Goal: Task Accomplishment & Management: Complete application form

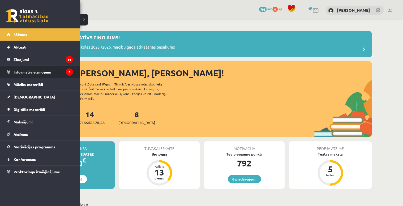
click at [33, 71] on legend "Informatīvie ziņojumi 3" at bounding box center [43, 72] width 59 height 12
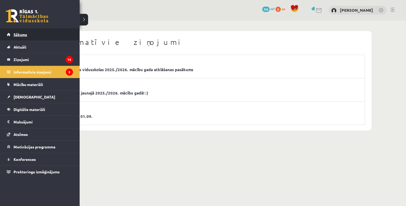
click at [17, 32] on link "Sākums" at bounding box center [40, 34] width 66 height 12
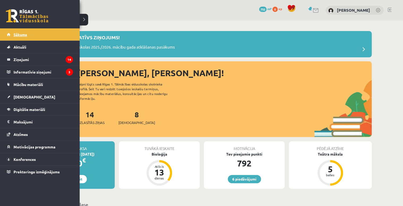
click at [25, 33] on span "Sākums" at bounding box center [21, 34] width 14 height 5
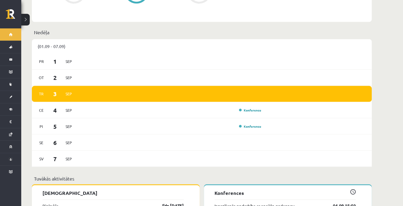
scroll to position [403, 0]
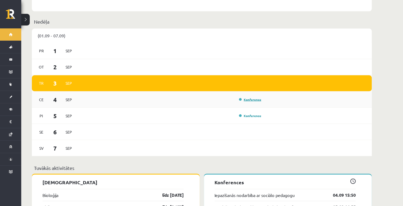
click at [255, 97] on link "Konference" at bounding box center [250, 99] width 22 height 4
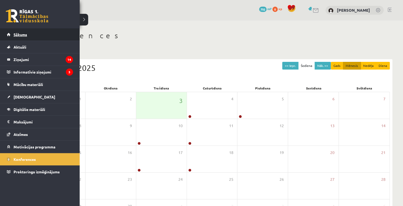
click at [24, 33] on span "Sākums" at bounding box center [21, 34] width 14 height 5
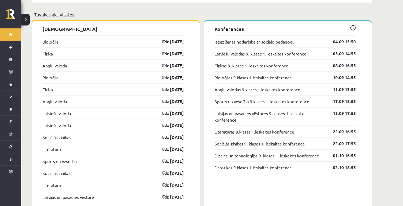
scroll to position [531, 0]
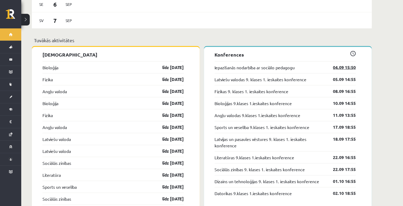
click at [348, 64] on link "04.09 15:50" at bounding box center [340, 67] width 31 height 6
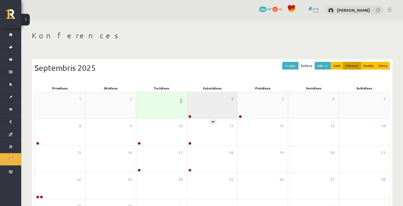
click at [207, 109] on div "4" at bounding box center [212, 105] width 50 height 27
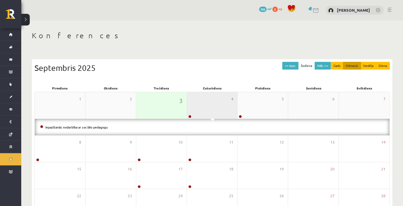
click at [212, 101] on div "4" at bounding box center [212, 105] width 50 height 27
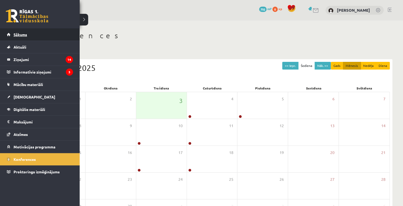
click at [23, 33] on span "Sākums" at bounding box center [21, 34] width 14 height 5
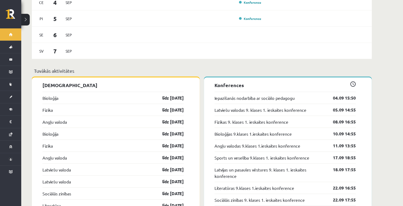
scroll to position [552, 0]
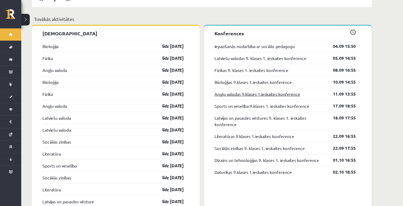
click at [241, 91] on link "Angļu valodas 9.klases 1.ieskaites konference" at bounding box center [257, 94] width 86 height 6
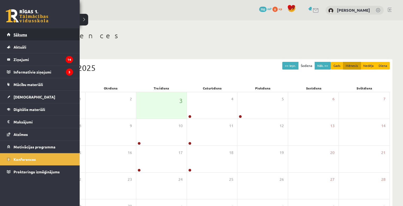
click at [42, 34] on link "Sākums" at bounding box center [40, 34] width 66 height 12
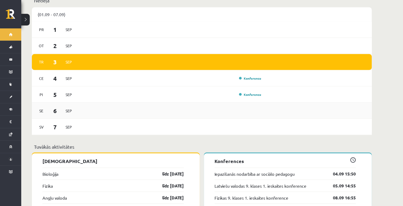
scroll to position [509, 0]
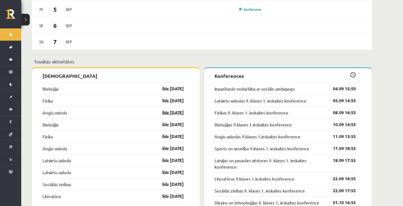
click at [166, 109] on link "līdz 15.09.25" at bounding box center [168, 112] width 31 height 6
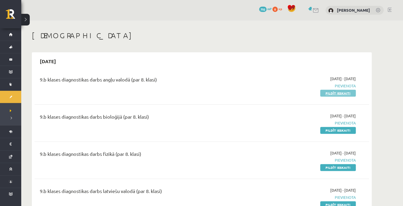
click at [344, 94] on link "Pildīt ieskaiti" at bounding box center [338, 93] width 36 height 7
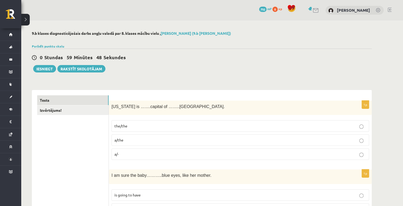
click at [140, 124] on p "the/the" at bounding box center [239, 126] width 251 height 6
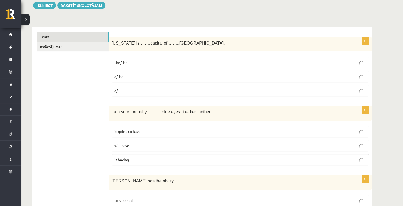
scroll to position [64, 0]
click at [171, 132] on p "is going to have" at bounding box center [239, 131] width 251 height 6
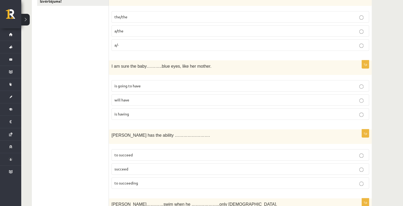
scroll to position [149, 0]
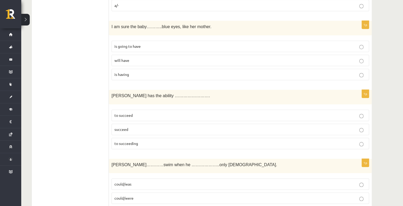
click at [175, 114] on p "to succeed" at bounding box center [239, 115] width 251 height 6
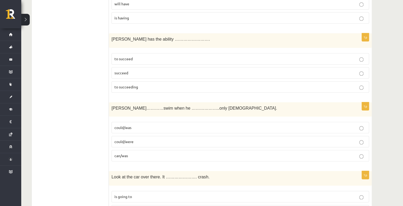
scroll to position [212, 0]
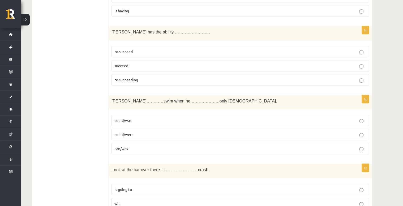
click at [168, 123] on label "could/was" at bounding box center [239, 120] width 257 height 11
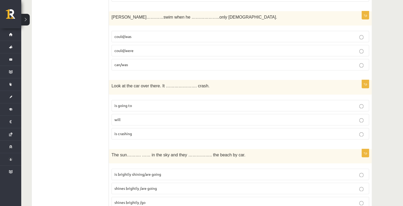
scroll to position [297, 0]
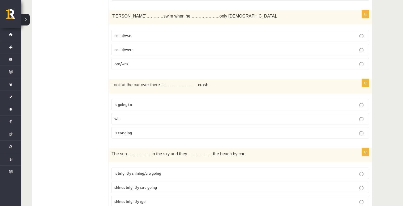
click at [126, 103] on span "is going to" at bounding box center [123, 104] width 18 height 5
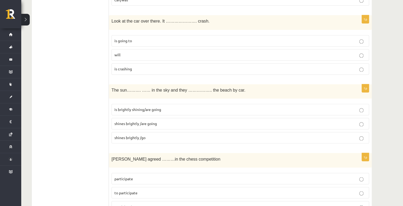
scroll to position [382, 0]
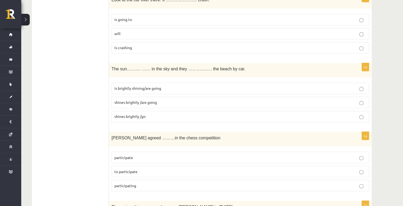
click at [137, 87] on span "is brightly shining/are going" at bounding box center [137, 88] width 47 height 5
click at [120, 101] on span "shines brightly /are going" at bounding box center [135, 102] width 42 height 5
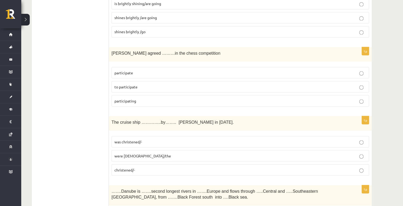
scroll to position [467, 0]
click at [222, 81] on label "to participate" at bounding box center [239, 86] width 257 height 11
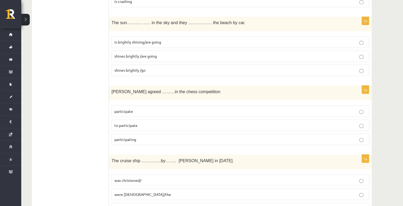
scroll to position [424, 0]
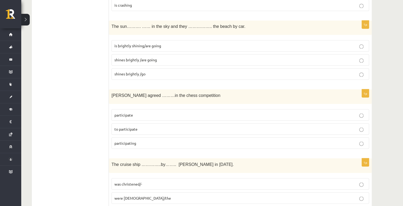
click at [179, 45] on p "is brightly shining/are going" at bounding box center [239, 46] width 251 height 6
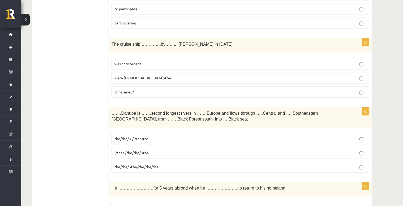
scroll to position [552, 0]
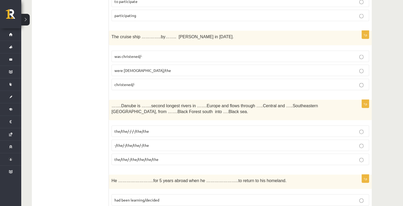
click at [157, 51] on label "was christened/-" at bounding box center [239, 56] width 257 height 11
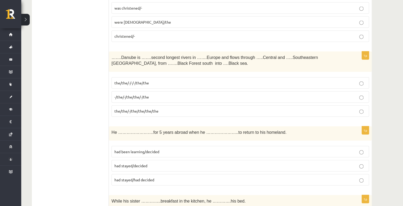
scroll to position [615, 0]
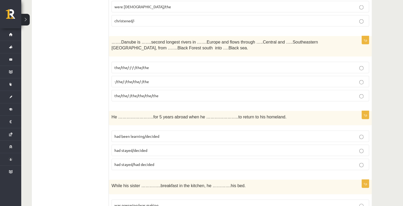
click at [123, 80] on p "-/the/-/the/the/-/the" at bounding box center [239, 82] width 251 height 6
click at [160, 66] on p "the/the/-/-/-/the/the" at bounding box center [239, 68] width 251 height 6
click at [153, 93] on span "the/the/-/the/the/the/the" at bounding box center [136, 95] width 44 height 5
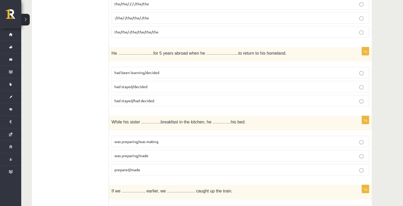
scroll to position [700, 0]
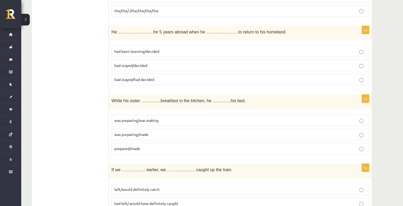
click at [138, 64] on p "had stayed/decided" at bounding box center [239, 66] width 251 height 6
click at [152, 49] on span "had been learning/decided" at bounding box center [136, 51] width 45 height 5
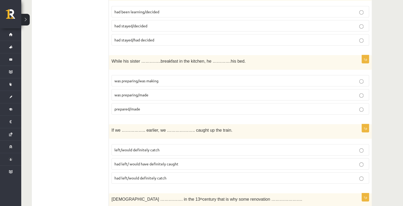
scroll to position [764, 0]
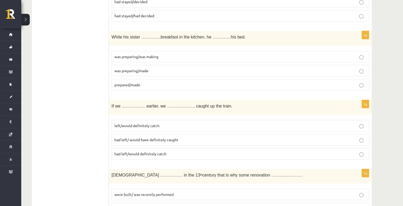
click at [168, 68] on p "was preparing/made" at bounding box center [239, 71] width 251 height 6
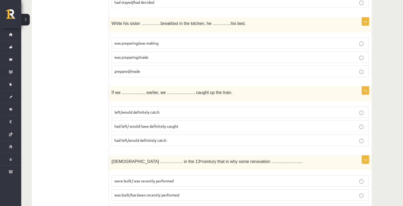
scroll to position [785, 0]
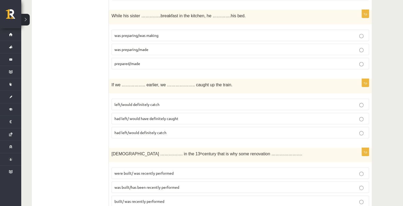
click at [152, 61] on p "prepared/made" at bounding box center [239, 64] width 251 height 6
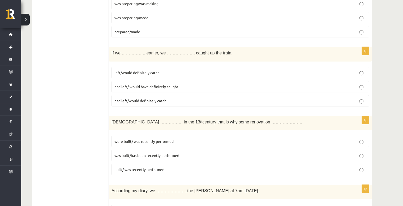
scroll to position [828, 0]
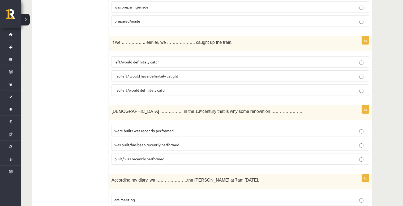
click at [132, 73] on span "had left/ would have definitely caught" at bounding box center [146, 75] width 64 height 5
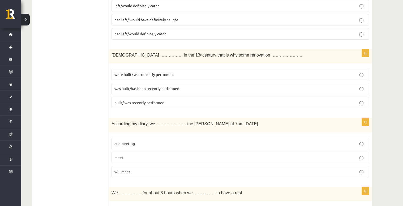
scroll to position [891, 0]
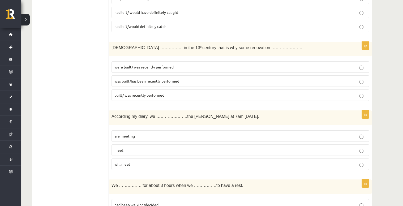
click at [127, 78] on p "was built/has been recently performed" at bounding box center [239, 81] width 251 height 6
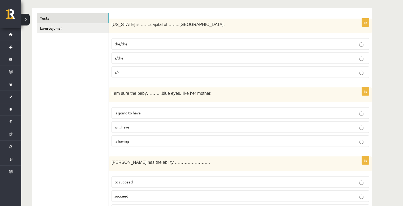
scroll to position [0, 0]
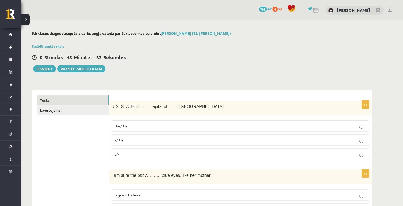
drag, startPoint x: 43, startPoint y: 100, endPoint x: 50, endPoint y: 33, distance: 66.9
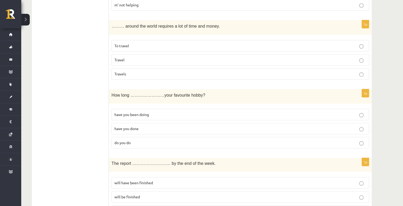
scroll to position [1895, 0]
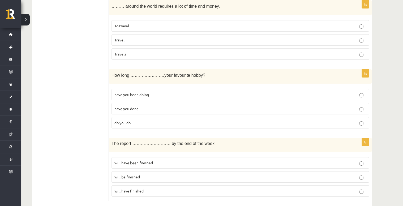
click at [173, 174] on p "will be finished" at bounding box center [239, 177] width 251 height 6
click at [177, 92] on p "have you been doing" at bounding box center [239, 95] width 251 height 6
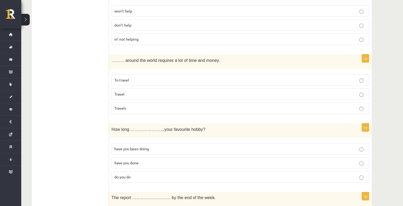
scroll to position [1831, 0]
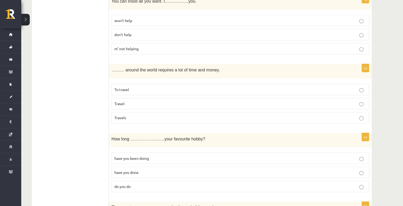
click at [129, 87] on p "To travel" at bounding box center [239, 90] width 251 height 6
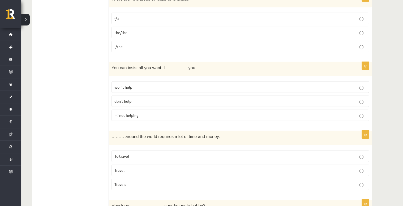
scroll to position [1746, 0]
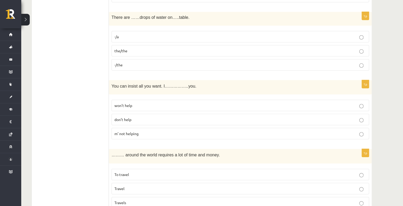
click at [130, 103] on p "won’t help" at bounding box center [239, 106] width 251 height 6
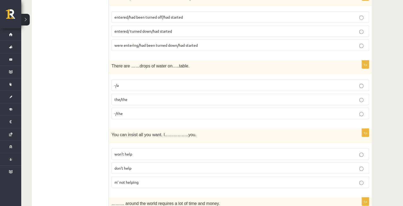
scroll to position [1683, 0]
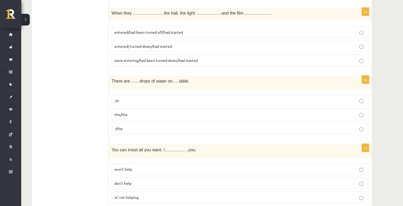
click at [136, 126] on p "-/the" at bounding box center [239, 129] width 251 height 6
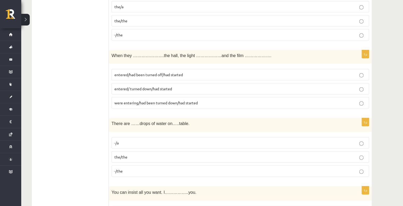
scroll to position [1619, 0]
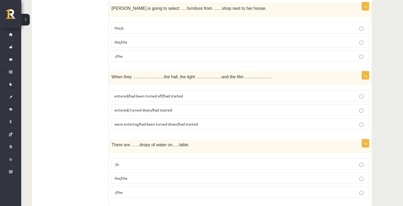
click at [146, 93] on span "entered/had been turned off/had started" at bounding box center [148, 95] width 68 height 5
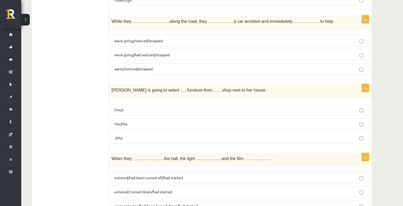
scroll to position [1534, 0]
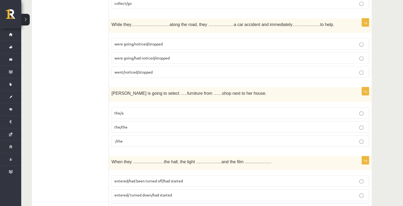
click at [147, 138] on p "-/the" at bounding box center [239, 141] width 251 height 6
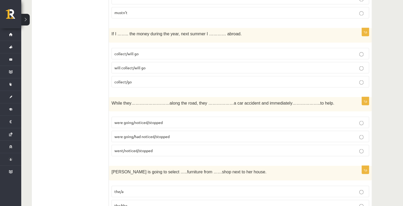
scroll to position [1449, 0]
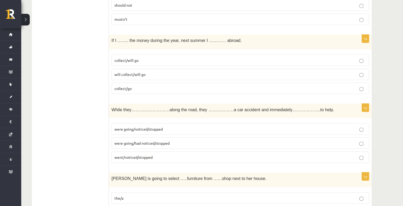
click at [161, 140] on span "were going/had noticed/stopped" at bounding box center [141, 142] width 55 height 5
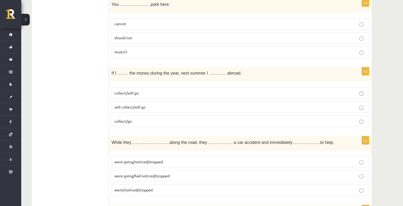
scroll to position [1407, 0]
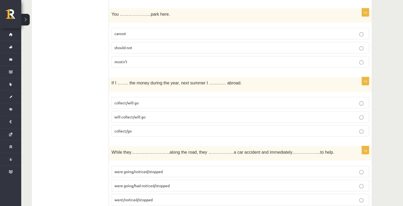
click at [123, 100] on span "collect/will go" at bounding box center [126, 102] width 24 height 5
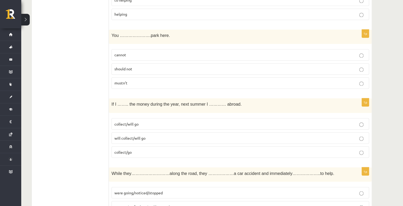
scroll to position [1364, 0]
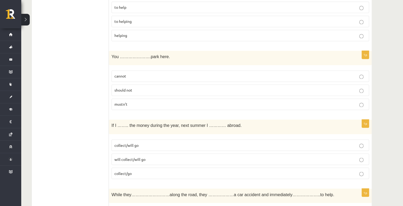
click at [131, 73] on p "cannot" at bounding box center [239, 76] width 251 height 6
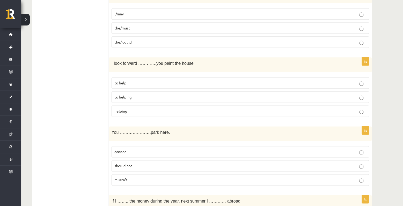
scroll to position [1279, 0]
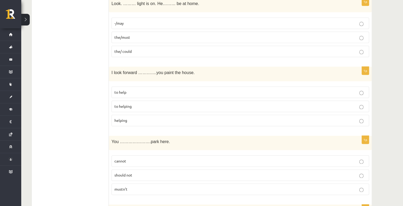
click at [124, 103] on p "to helping" at bounding box center [239, 106] width 251 height 6
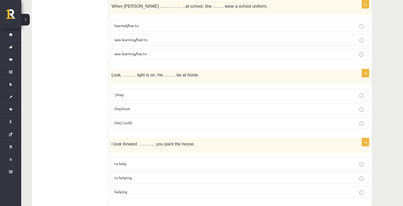
scroll to position [1195, 0]
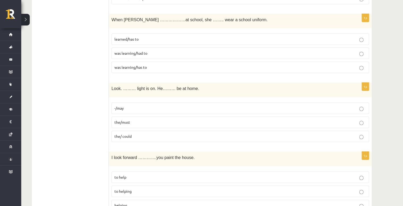
click at [135, 119] on p "the/must" at bounding box center [239, 122] width 251 height 6
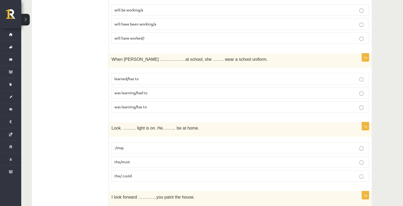
scroll to position [1152, 0]
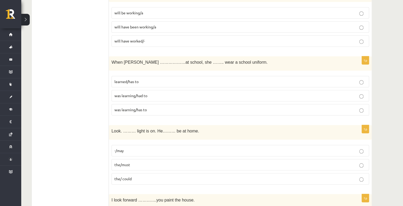
click at [139, 93] on span "was learning/had to" at bounding box center [130, 95] width 33 height 5
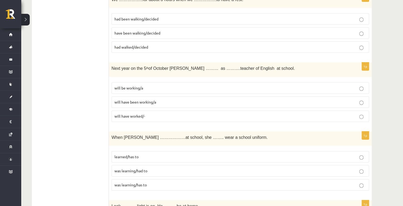
scroll to position [1067, 0]
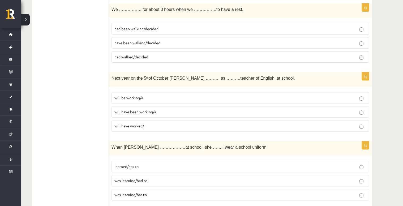
click at [122, 95] on span "will be working/a" at bounding box center [128, 97] width 29 height 5
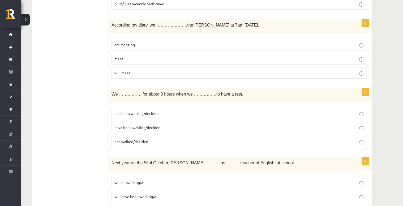
scroll to position [982, 0]
click at [159, 125] on span "have been walking/decided" at bounding box center [137, 127] width 46 height 5
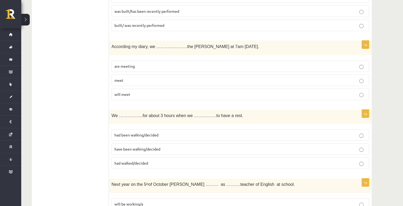
scroll to position [940, 0]
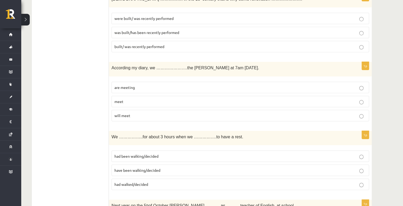
click at [152, 85] on p "are meeting" at bounding box center [239, 88] width 251 height 6
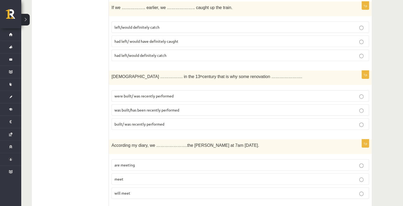
scroll to position [855, 0]
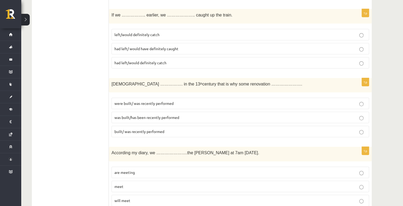
click at [174, 115] on span "was built/has been recently performed" at bounding box center [146, 117] width 65 height 5
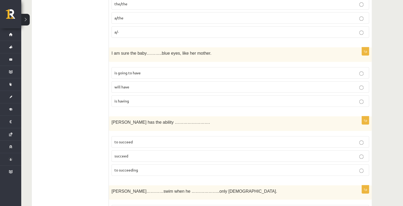
scroll to position [0, 0]
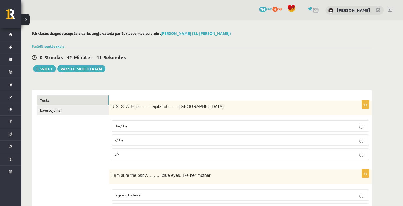
drag, startPoint x: 71, startPoint y: 113, endPoint x: 75, endPoint y: 54, distance: 59.0
click at [55, 113] on link "Izvērtējums!" at bounding box center [72, 110] width 71 height 10
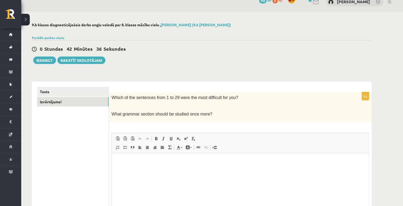
scroll to position [30, 0]
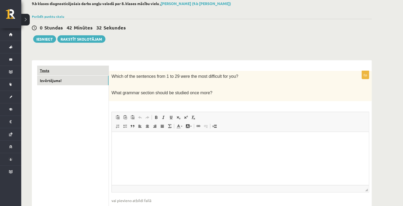
click at [87, 69] on link "Tests" at bounding box center [72, 71] width 71 height 10
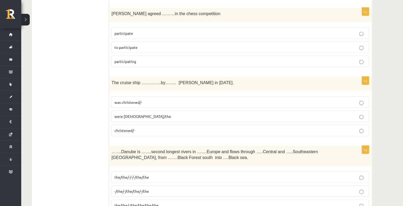
drag, startPoint x: 90, startPoint y: 115, endPoint x: 83, endPoint y: 135, distance: 21.2
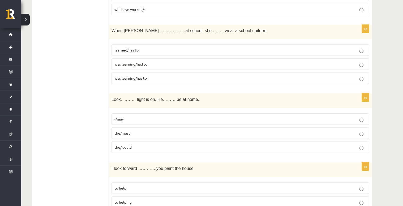
scroll to position [1895, 0]
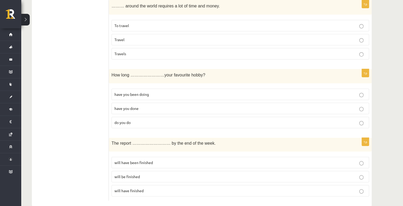
drag, startPoint x: 44, startPoint y: 62, endPoint x: 18, endPoint y: 207, distance: 147.3
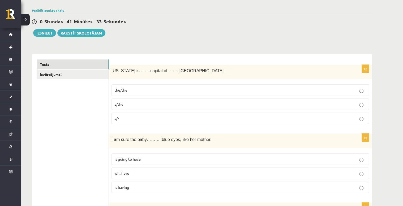
scroll to position [0, 0]
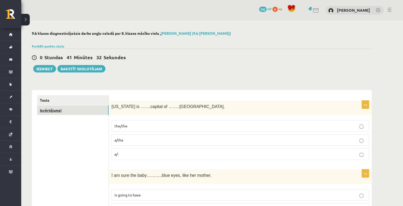
click at [59, 111] on link "Izvērtējums!" at bounding box center [72, 110] width 71 height 10
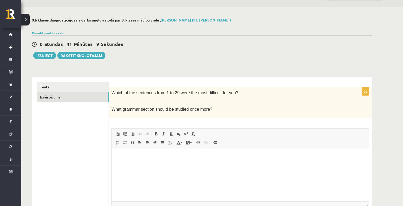
scroll to position [62, 0]
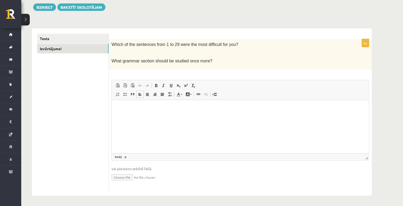
click at [119, 110] on p "Bagātinātā teksta redaktors, wiswyg-editor-user-answer-47363962460940" at bounding box center [240, 108] width 246 height 6
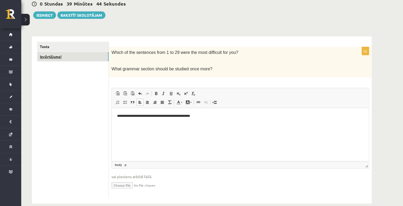
scroll to position [40, 0]
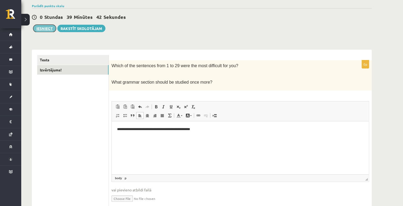
click at [45, 29] on button "Iesniegt" at bounding box center [44, 28] width 23 height 7
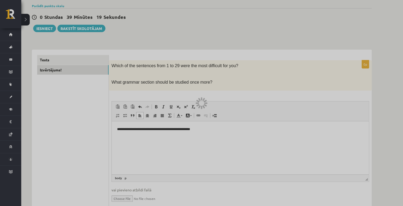
click at [41, 28] on div at bounding box center [201, 103] width 403 height 206
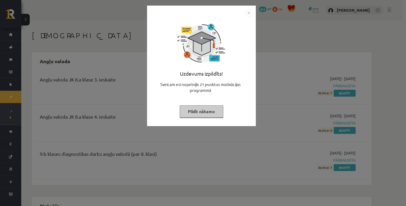
drag, startPoint x: 0, startPoint y: 0, endPoint x: 43, endPoint y: 28, distance: 51.1
drag, startPoint x: 43, startPoint y: 28, endPoint x: 397, endPoint y: 74, distance: 357.1
click at [397, 75] on div "Uzdevums izpildīts! Sveicam esi nopelnījis 21 punktus motivācijas programmā Pil…" at bounding box center [203, 103] width 406 height 206
